Goal: Find specific page/section: Find specific page/section

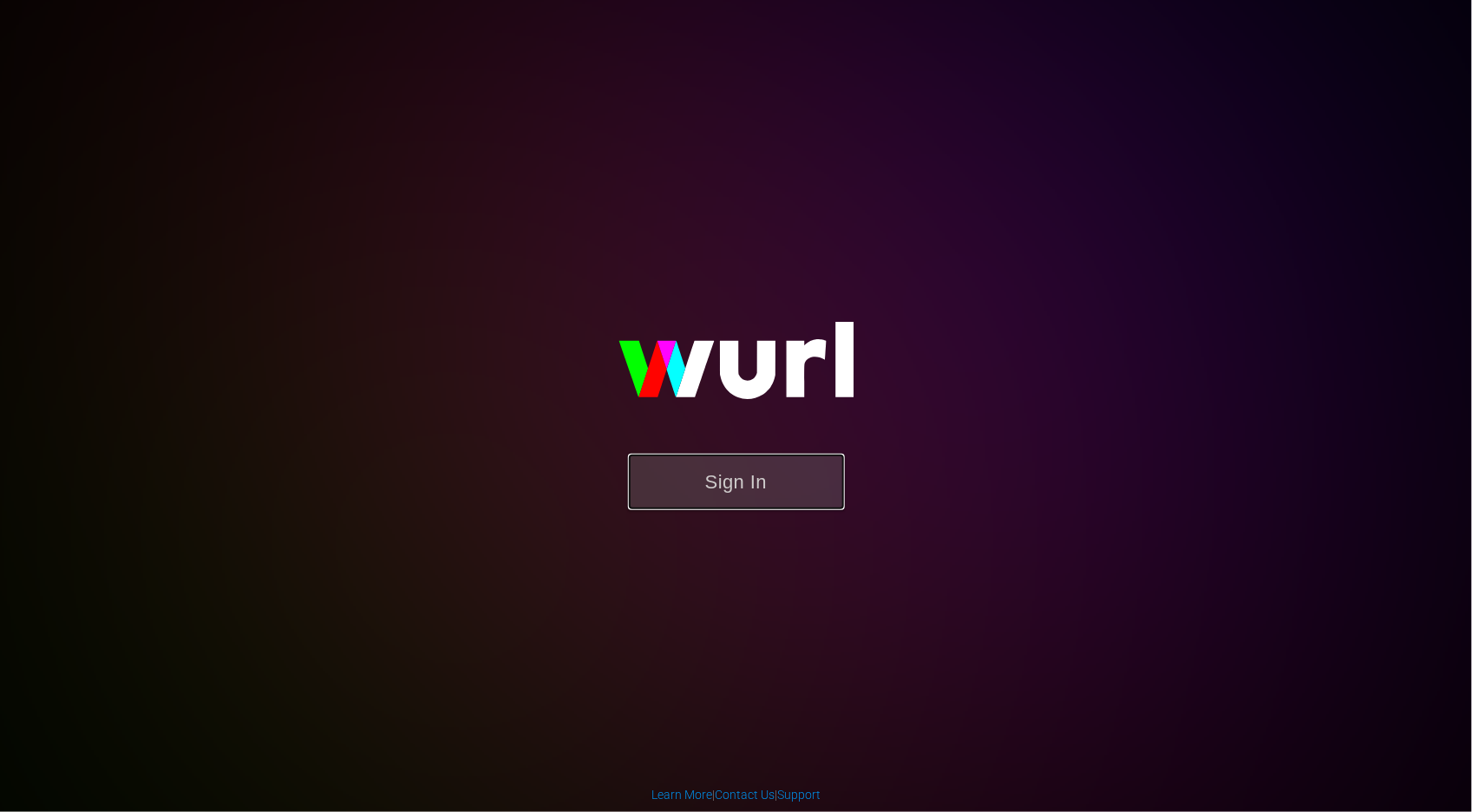
click at [746, 452] on div "Sign In" at bounding box center [736, 405] width 399 height 276
click at [762, 479] on button "Sign In" at bounding box center [737, 481] width 217 height 56
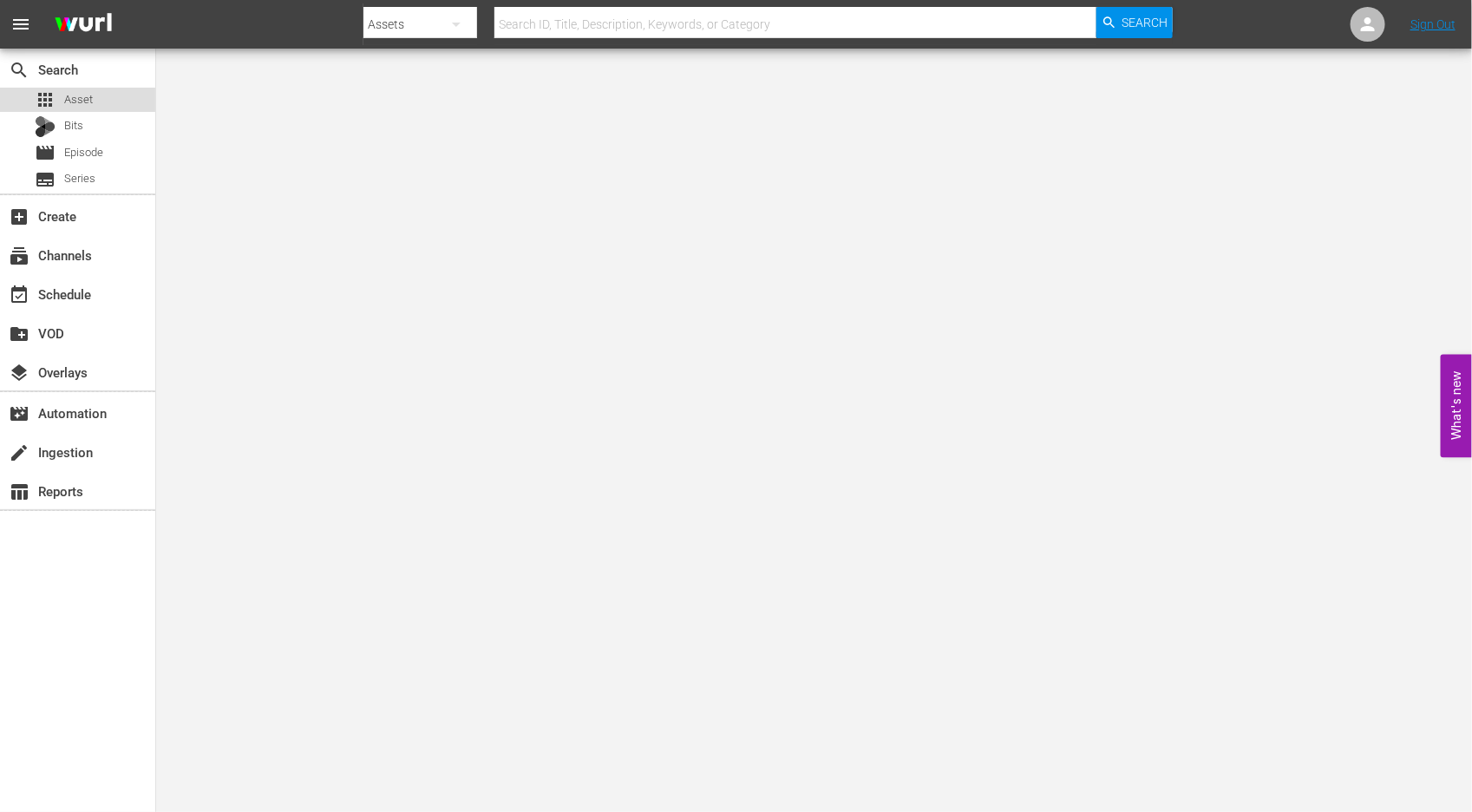
click at [109, 89] on div "apps Asset" at bounding box center [77, 100] width 155 height 24
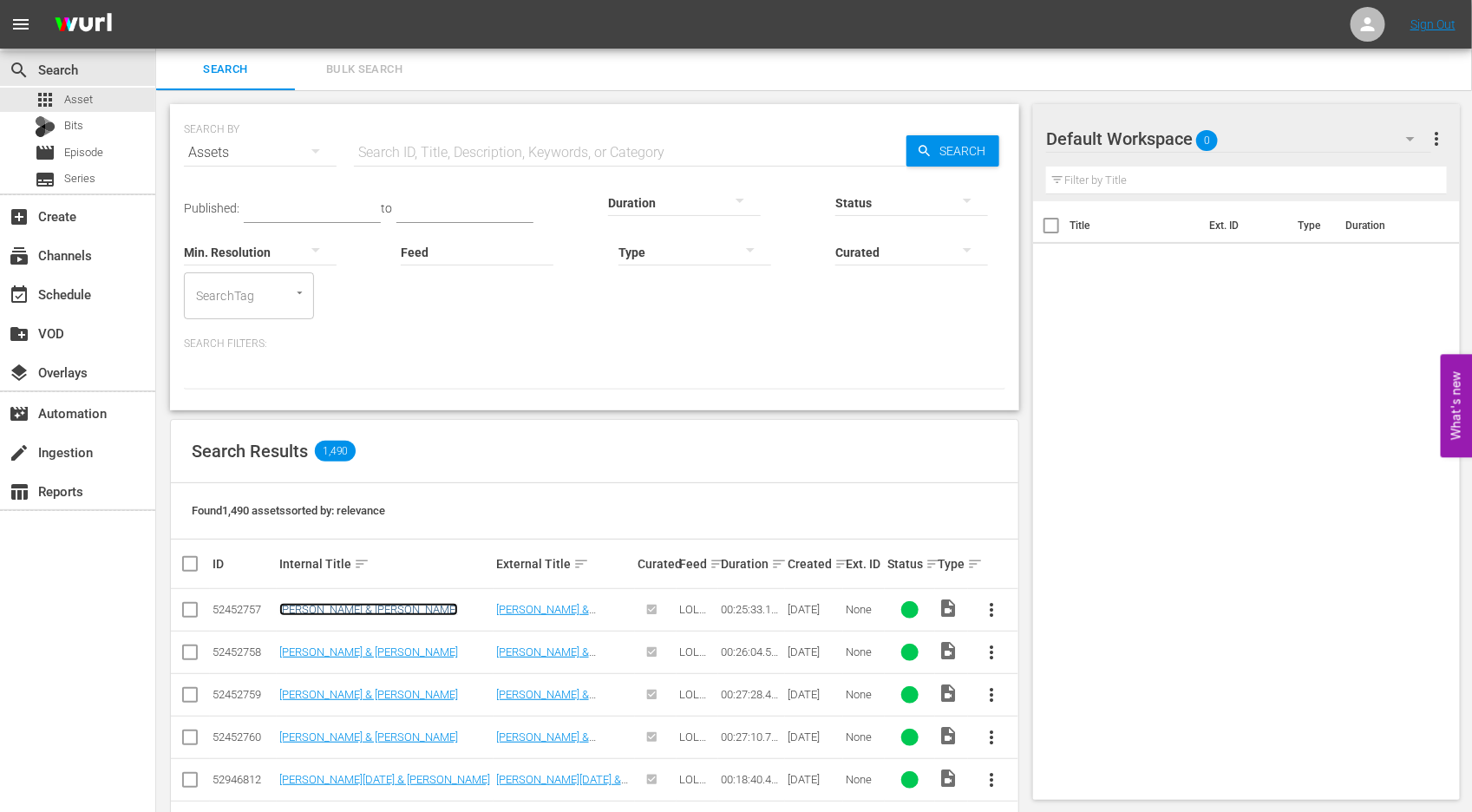
click at [403, 607] on link "[PERSON_NAME] & [PERSON_NAME]" at bounding box center [368, 609] width 179 height 13
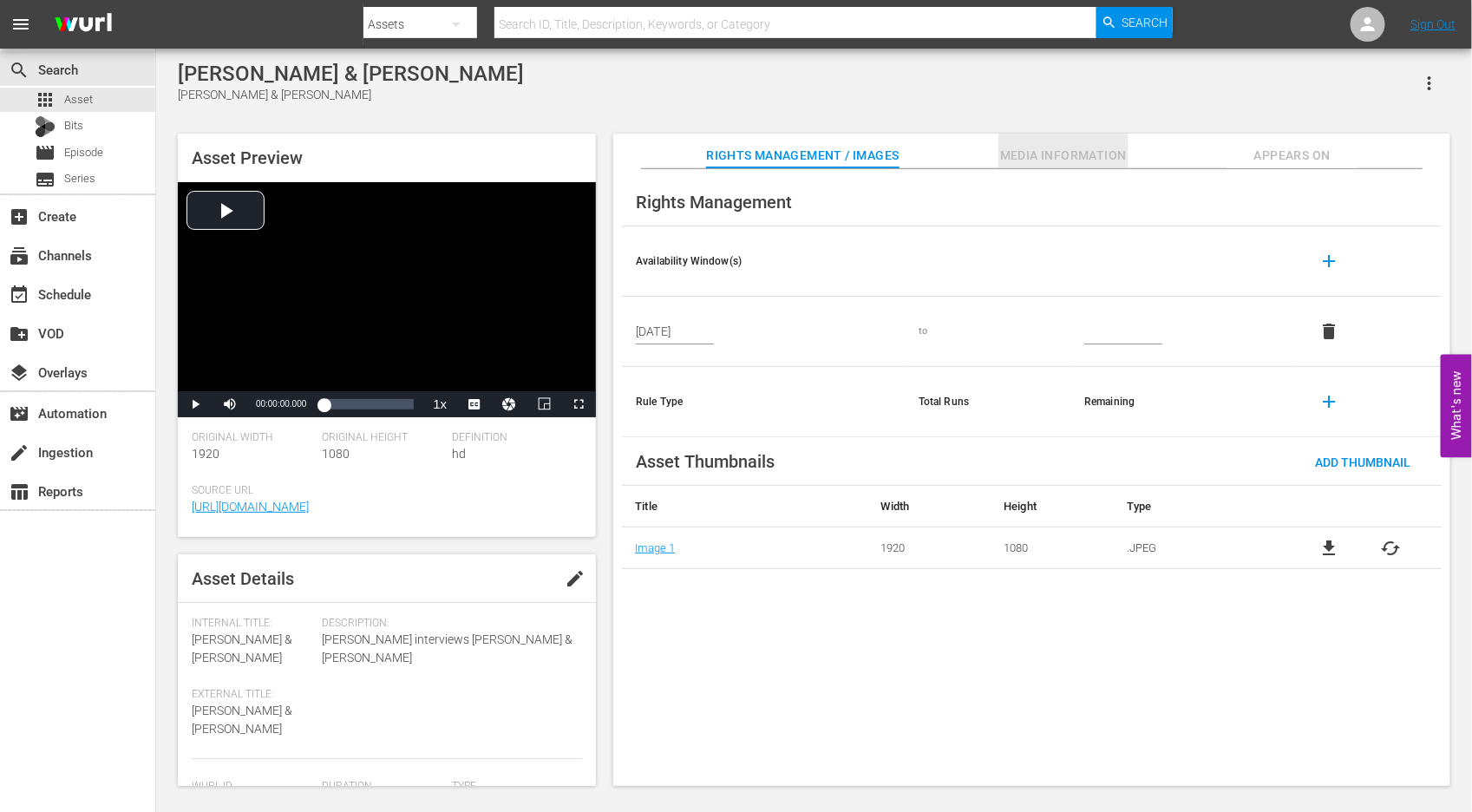
click at [1034, 154] on span "Media Information" at bounding box center [1063, 156] width 130 height 22
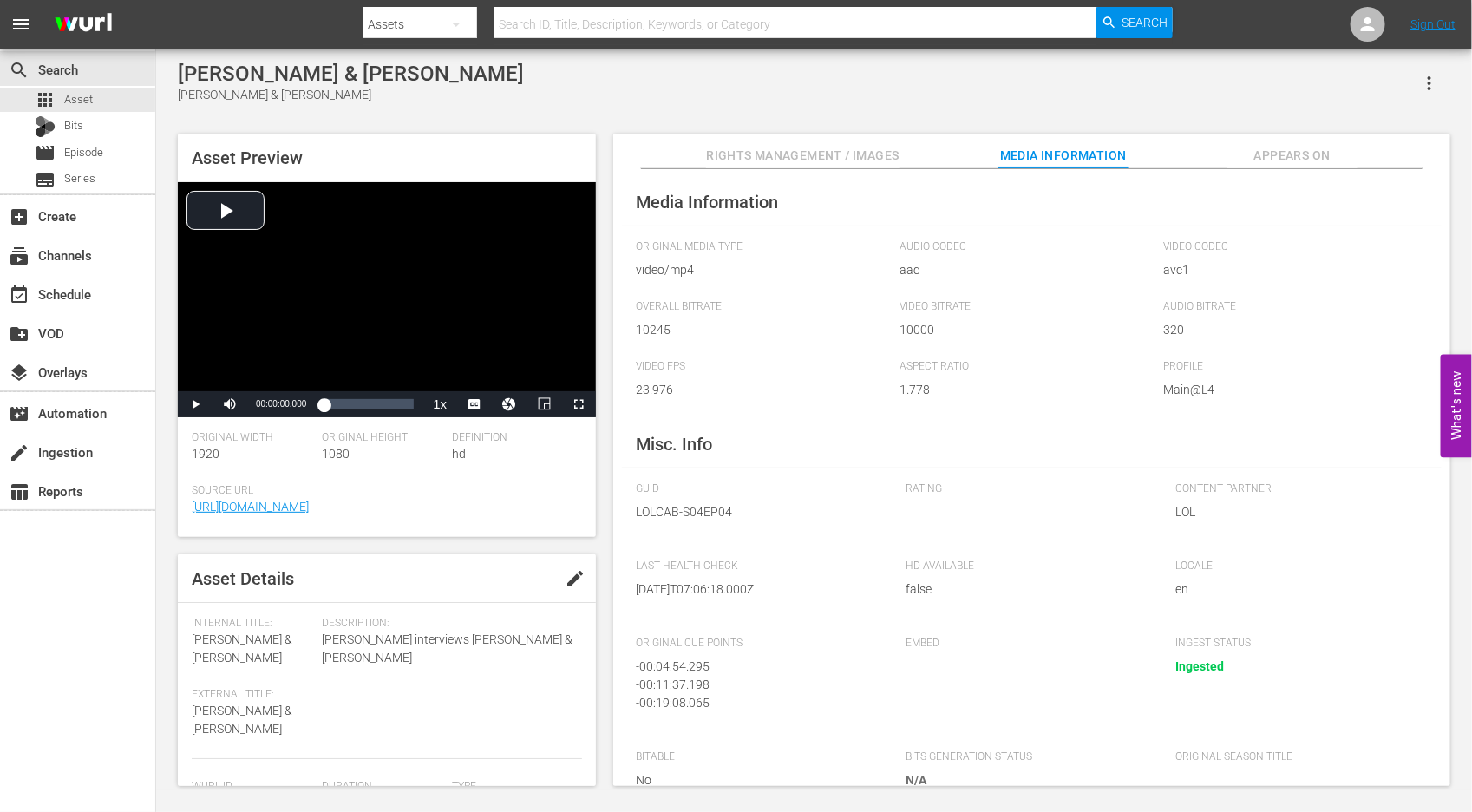
click at [1248, 134] on button "Appears On" at bounding box center [1292, 151] width 130 height 35
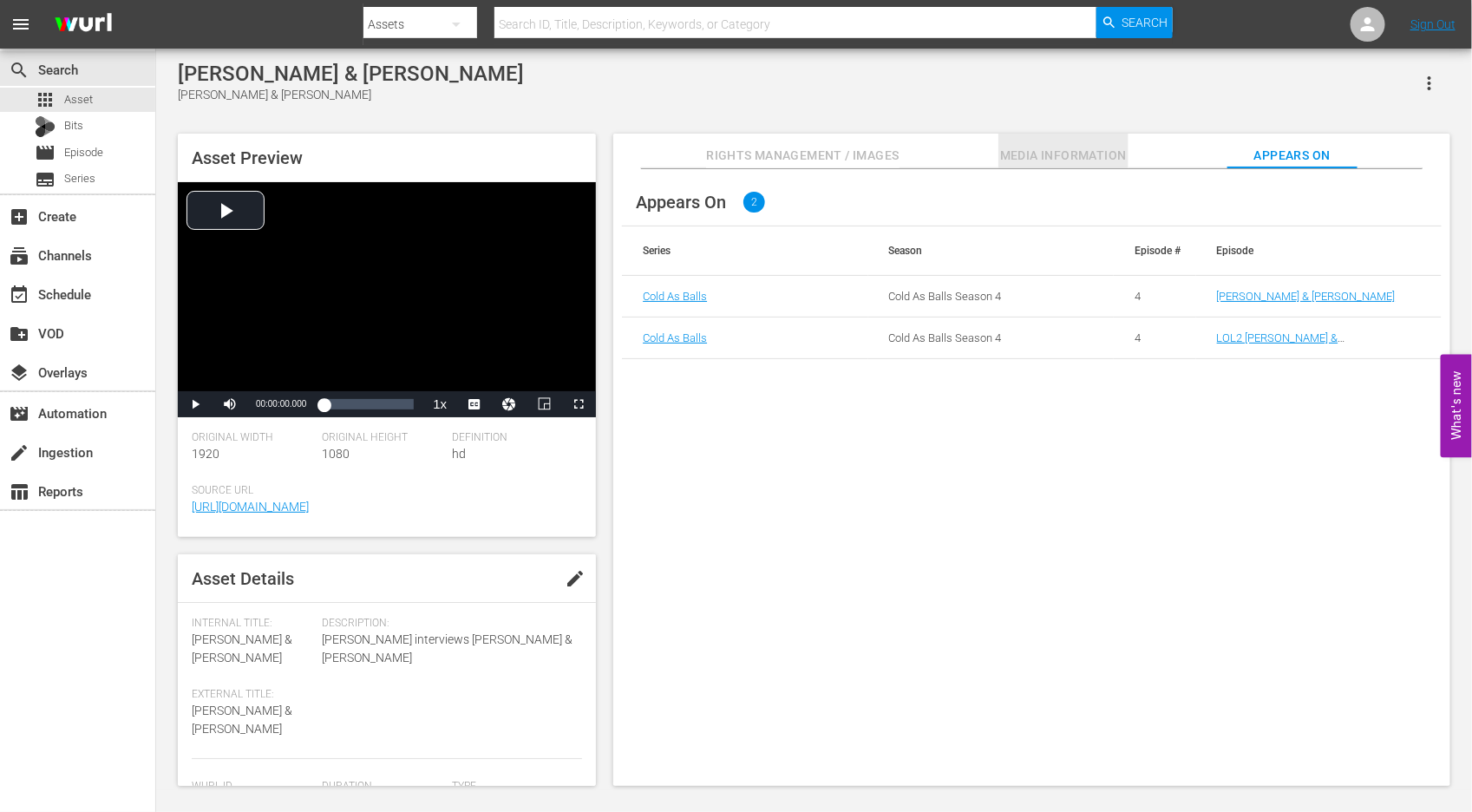
click at [1108, 154] on span "Media Information" at bounding box center [1063, 156] width 130 height 22
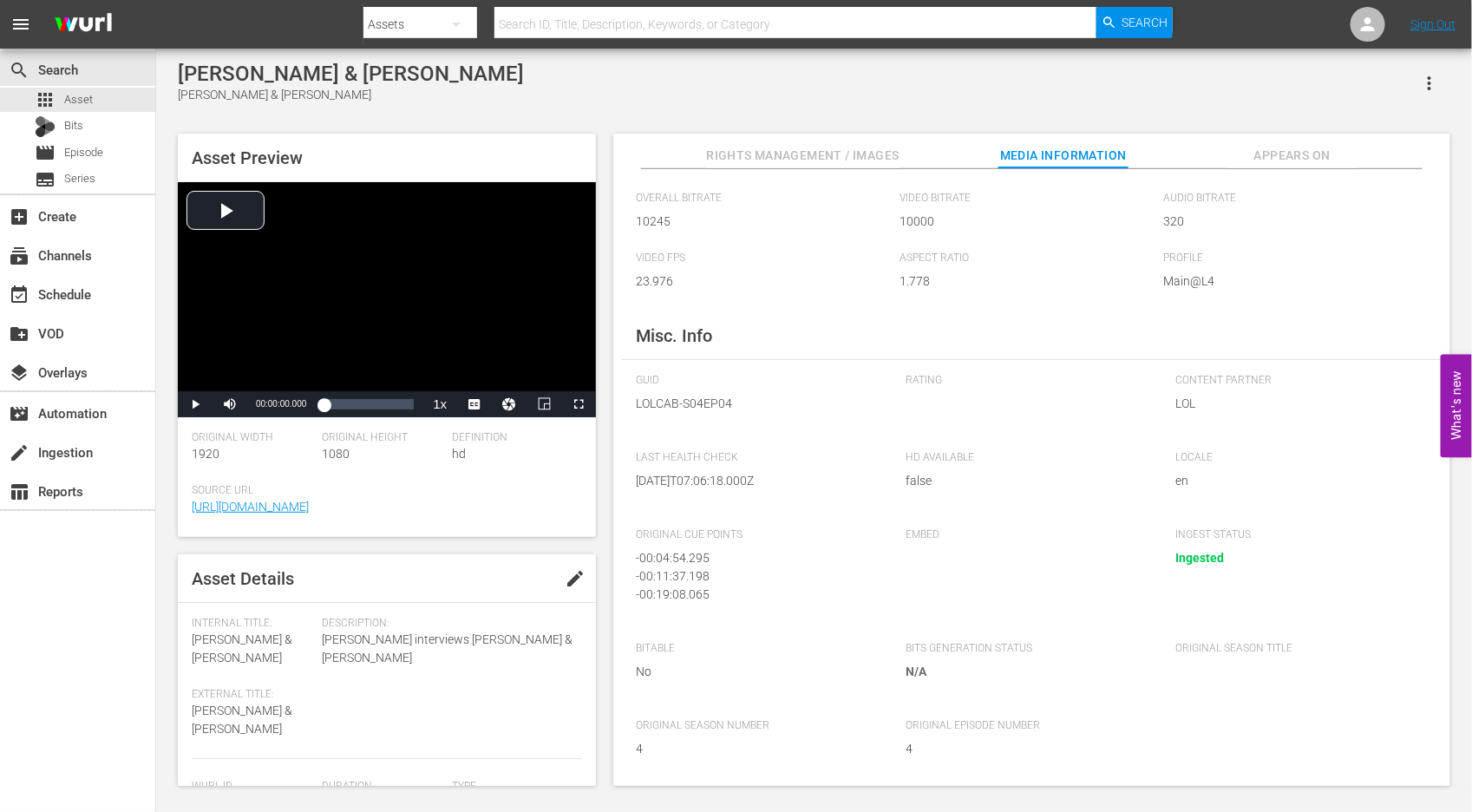
scroll to position [107, 0]
click at [824, 157] on span "Rights Management / Images" at bounding box center [803, 156] width 193 height 22
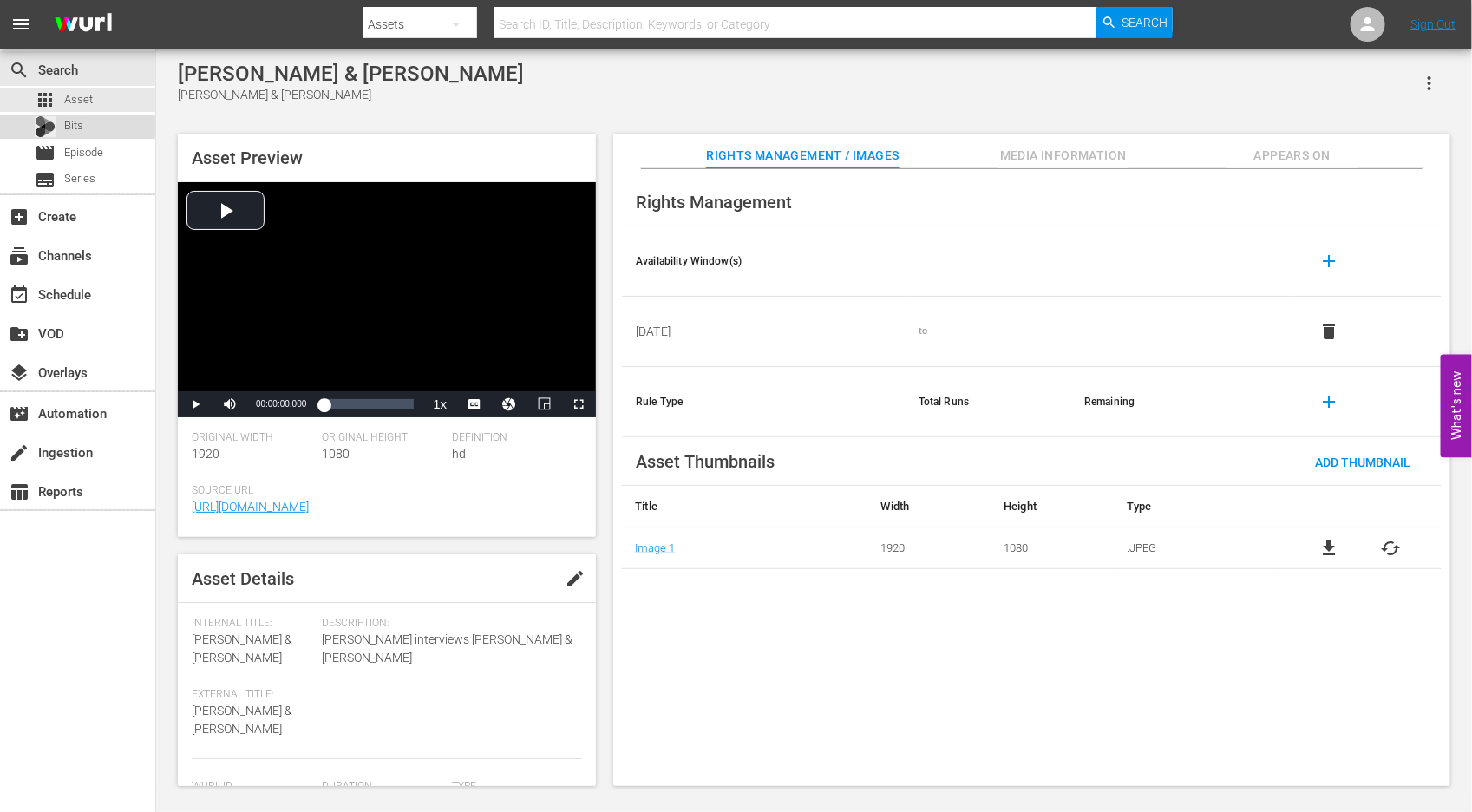
click at [75, 121] on span "Bits" at bounding box center [74, 126] width 19 height 18
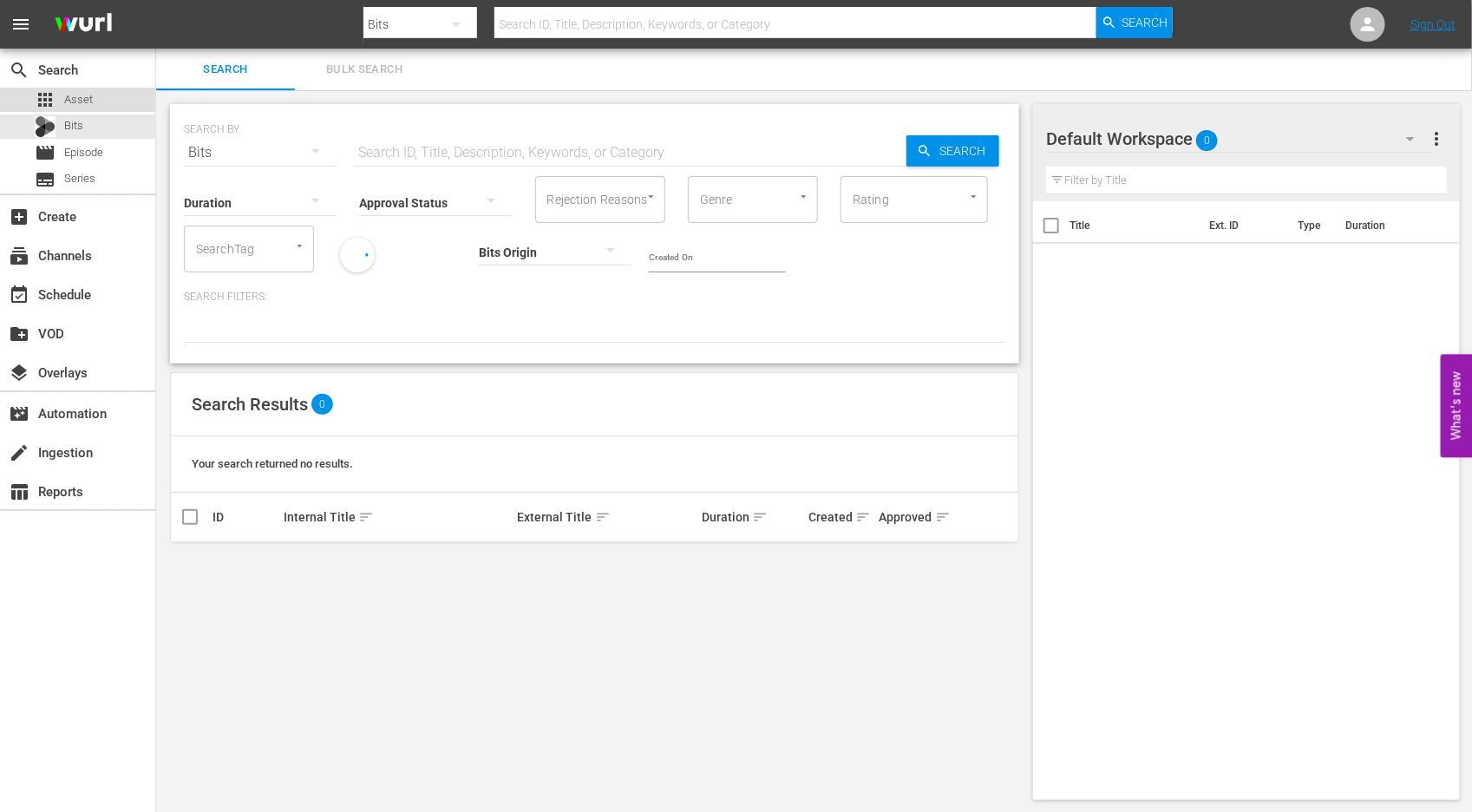
click at [75, 102] on span "Asset" at bounding box center [78, 100] width 29 height 18
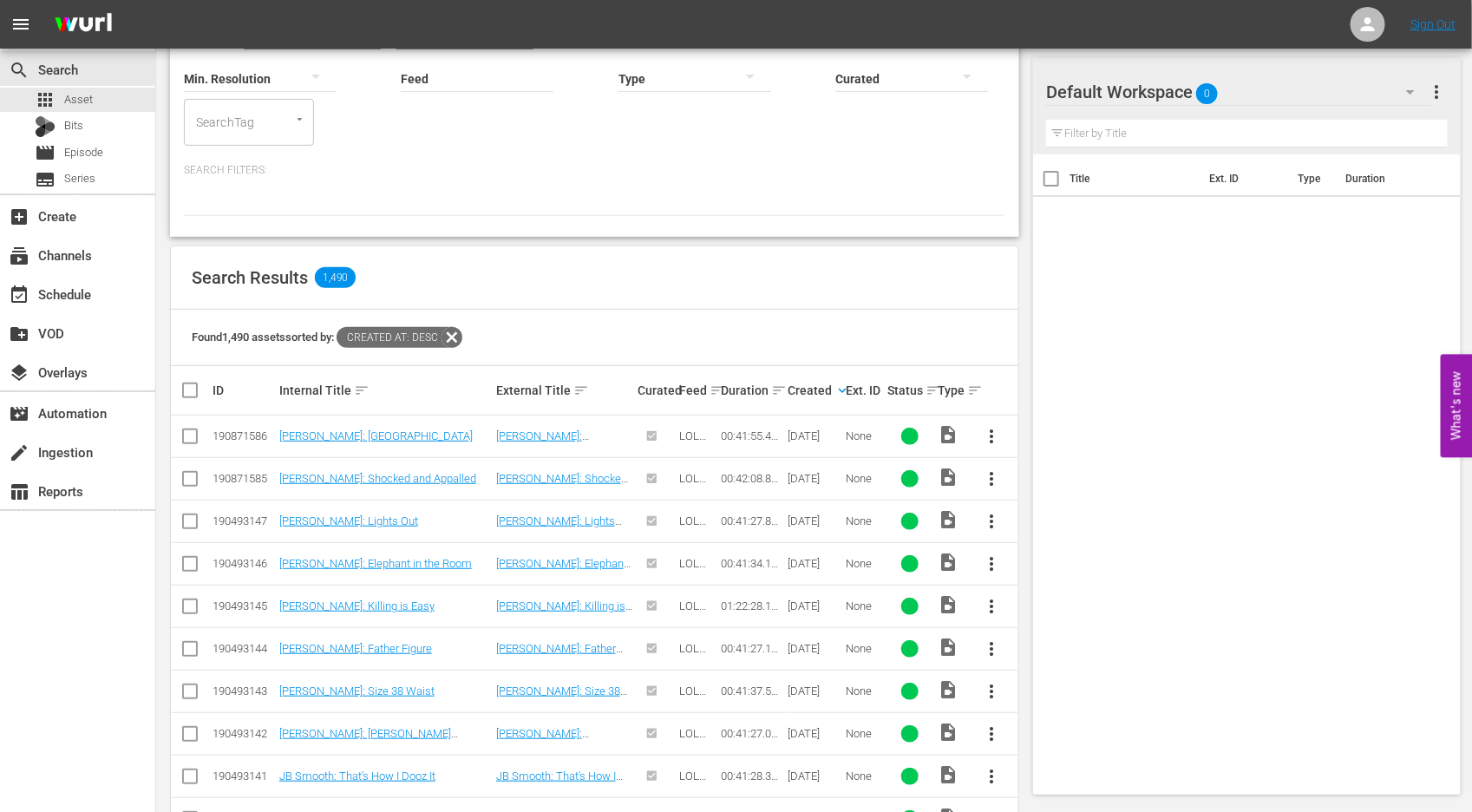
scroll to position [224, 0]
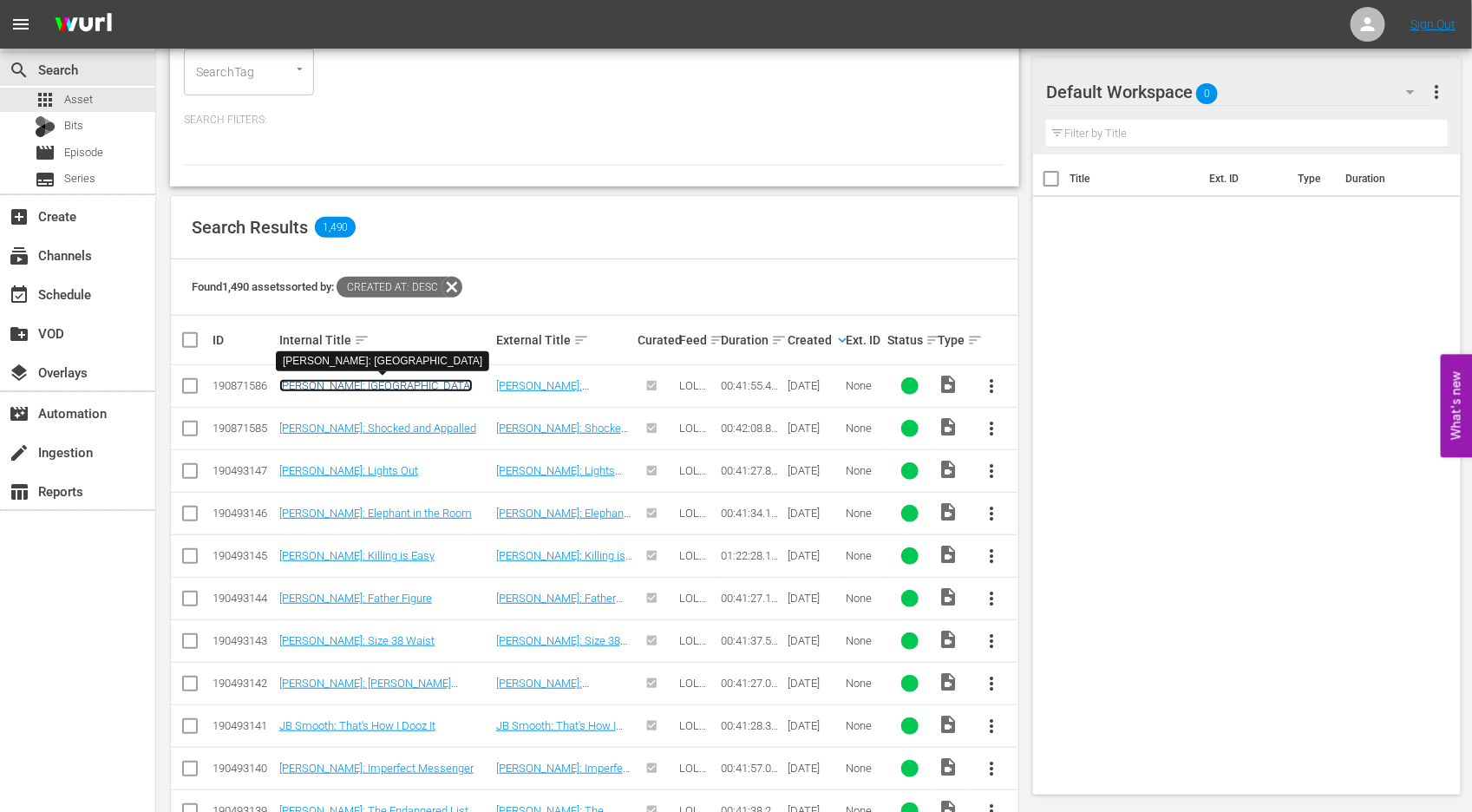
click at [389, 382] on link "[PERSON_NAME]: [GEOGRAPHIC_DATA]" at bounding box center [375, 385] width 193 height 13
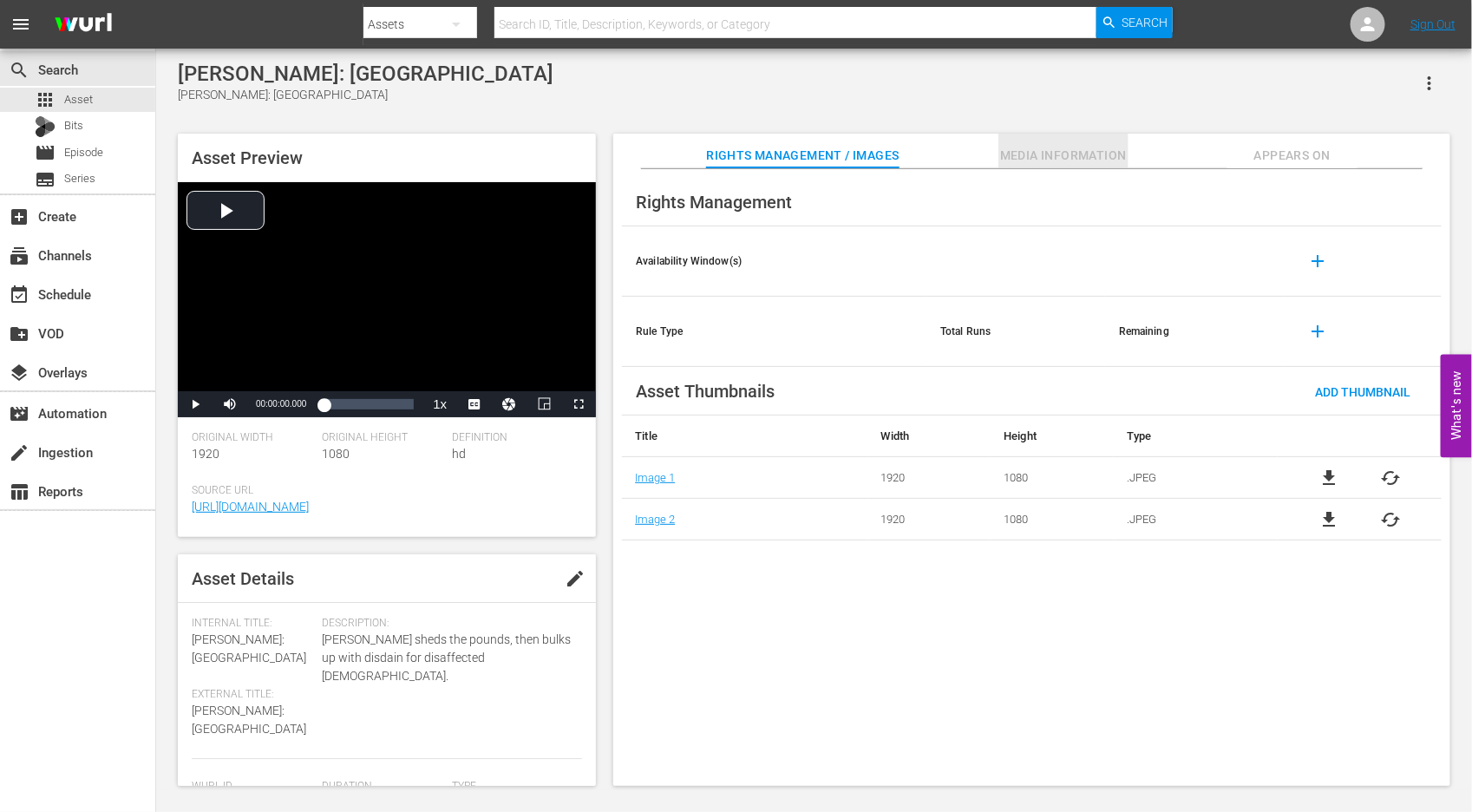
click at [1045, 147] on span "Media Information" at bounding box center [1063, 156] width 130 height 22
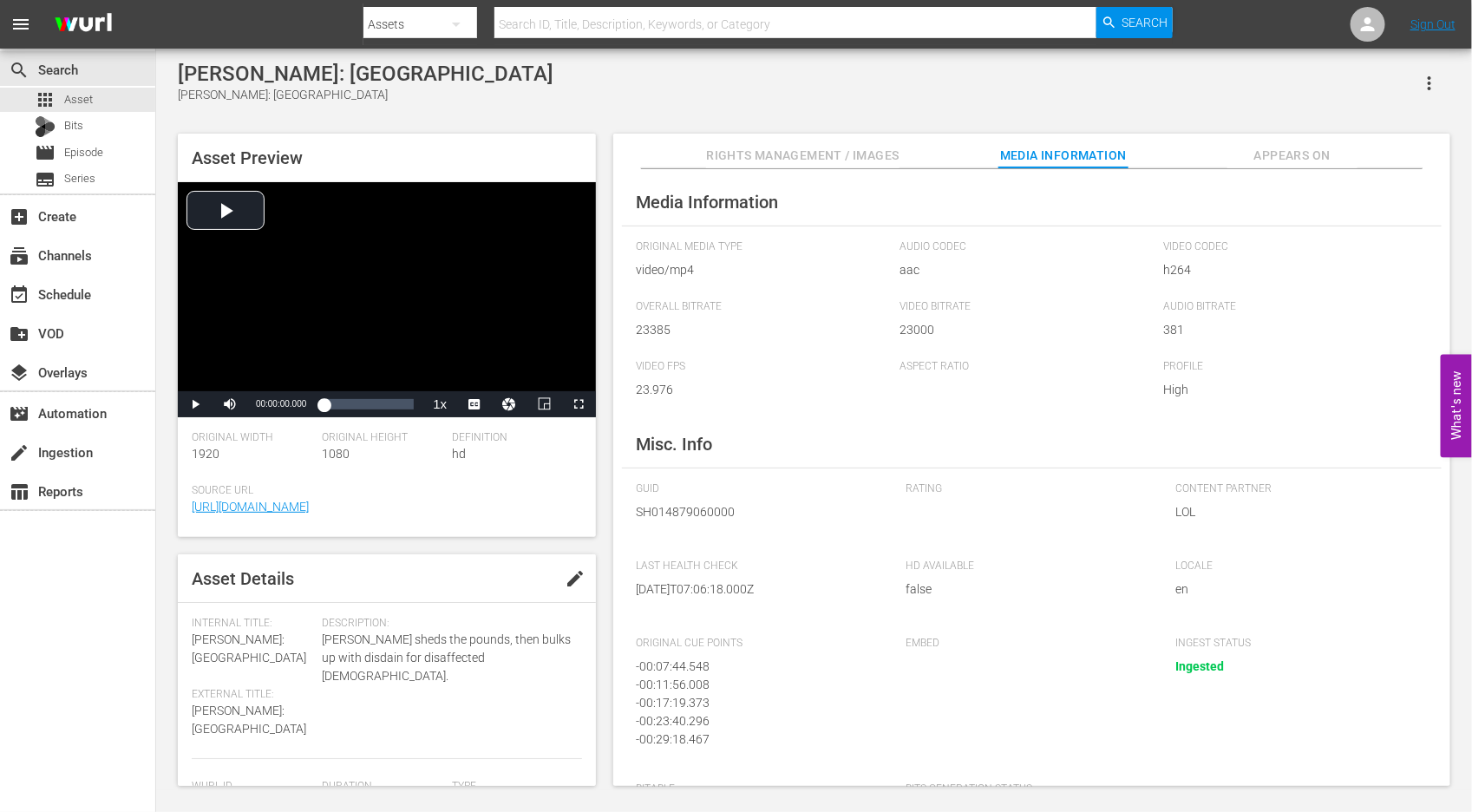
scroll to position [10, 0]
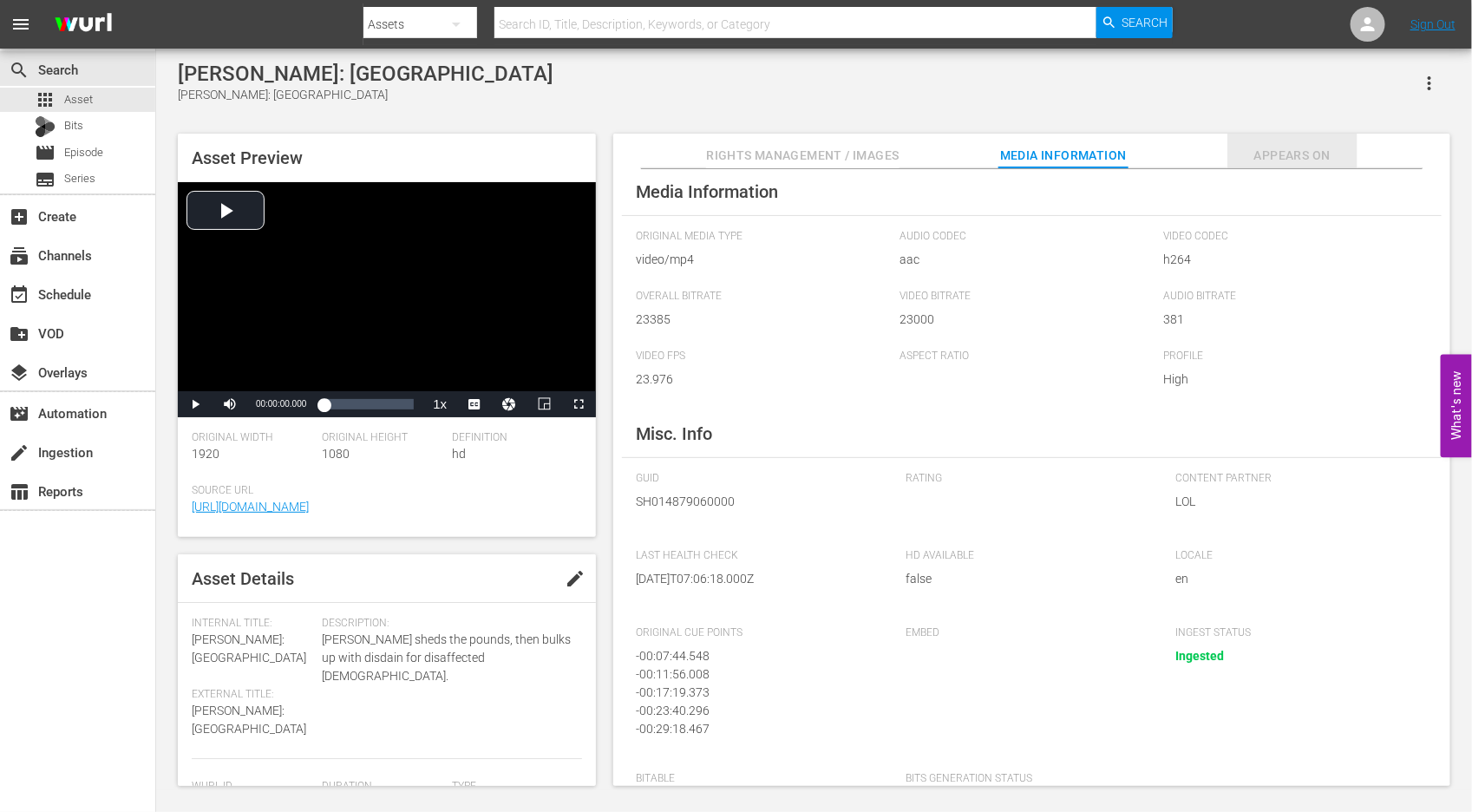
click at [1261, 149] on span "Appears On" at bounding box center [1292, 156] width 130 height 22
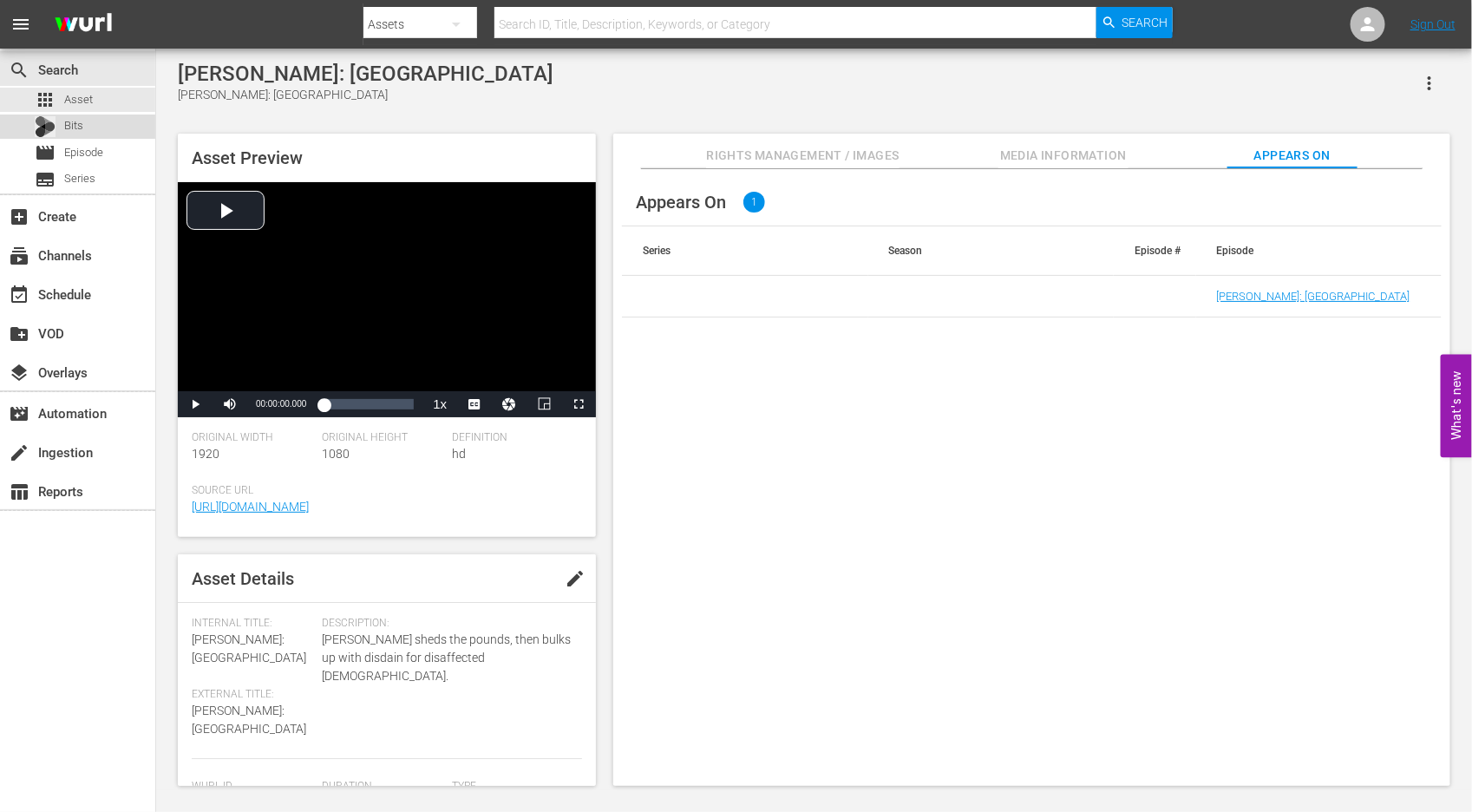
click at [99, 131] on div "Bits" at bounding box center [77, 127] width 155 height 24
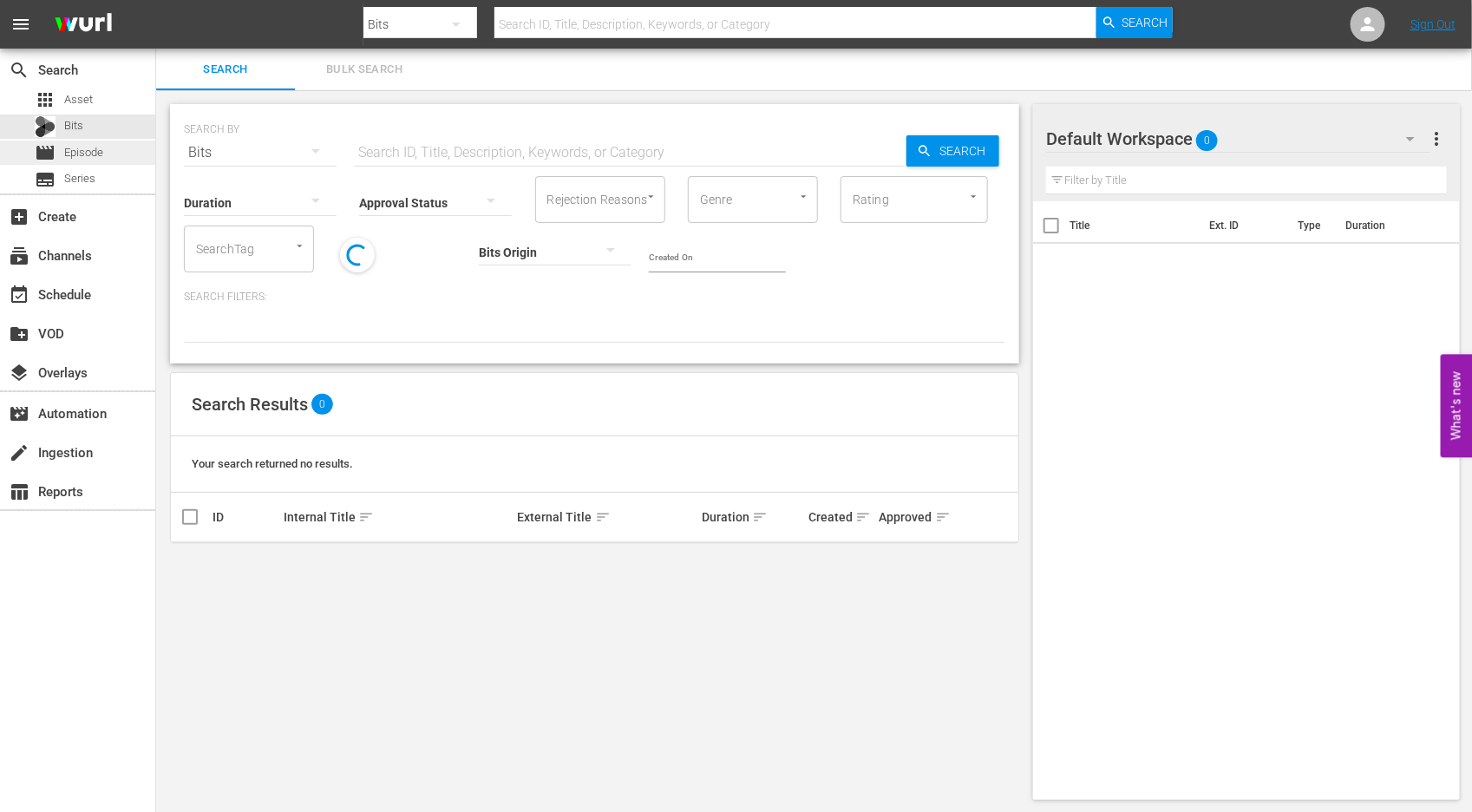
click at [90, 164] on div "movie Episode" at bounding box center [69, 153] width 68 height 24
